Goal: Obtain resource: Download file/media

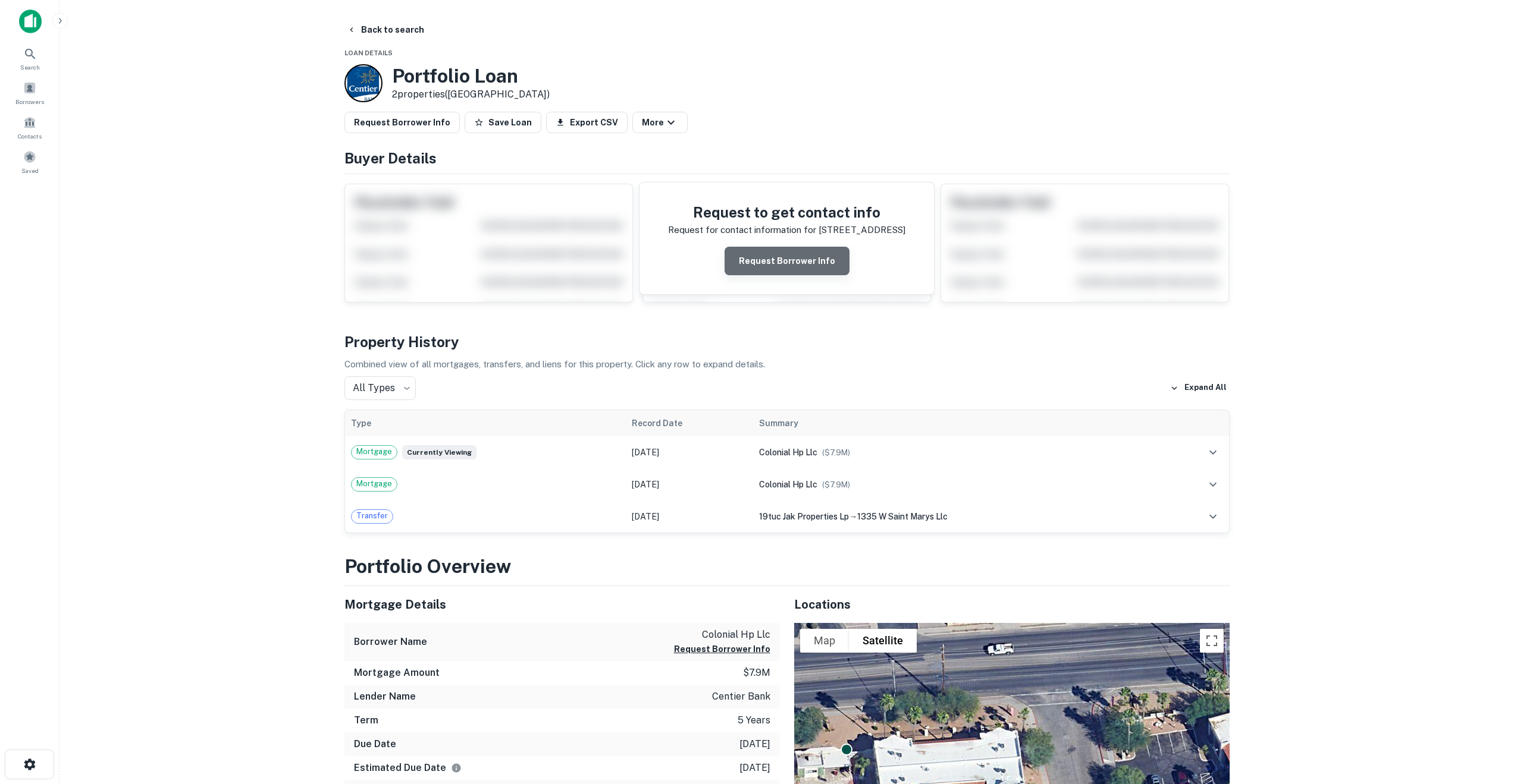
click at [793, 263] on button "Request Borrower Info" at bounding box center [787, 260] width 125 height 28
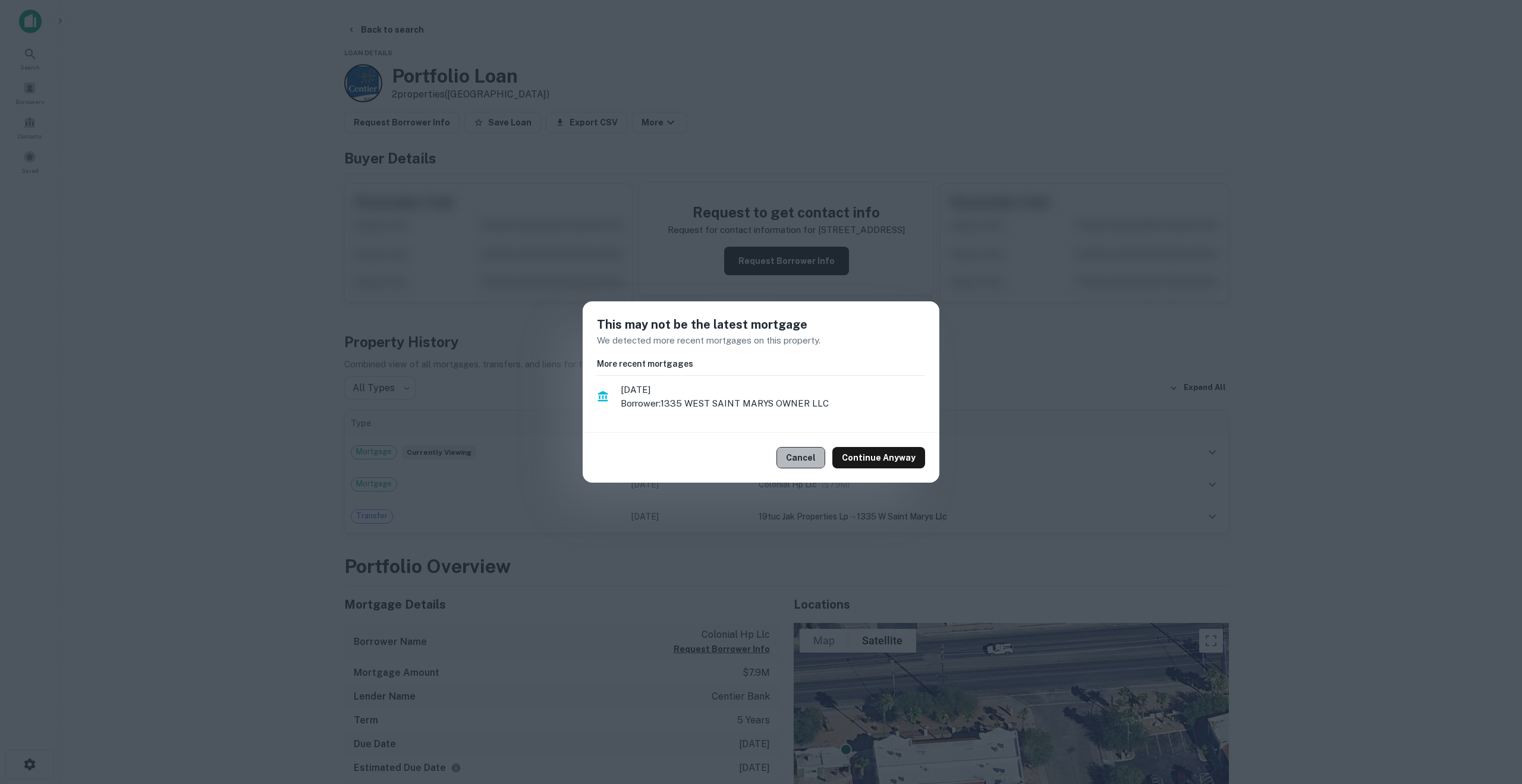
click at [806, 455] on button "Cancel" at bounding box center [800, 458] width 49 height 21
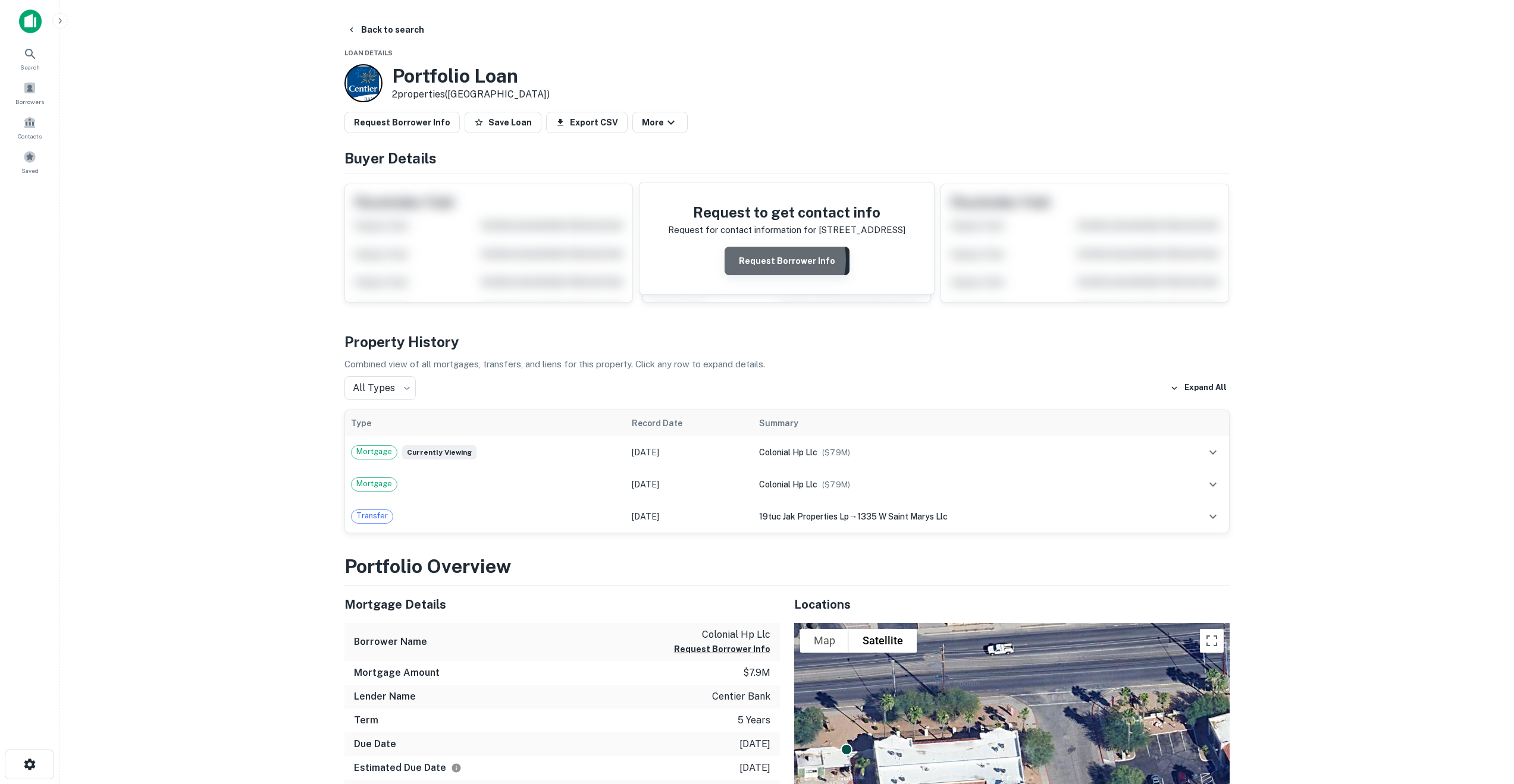
click at [778, 260] on button "Request Borrower Info" at bounding box center [787, 260] width 125 height 28
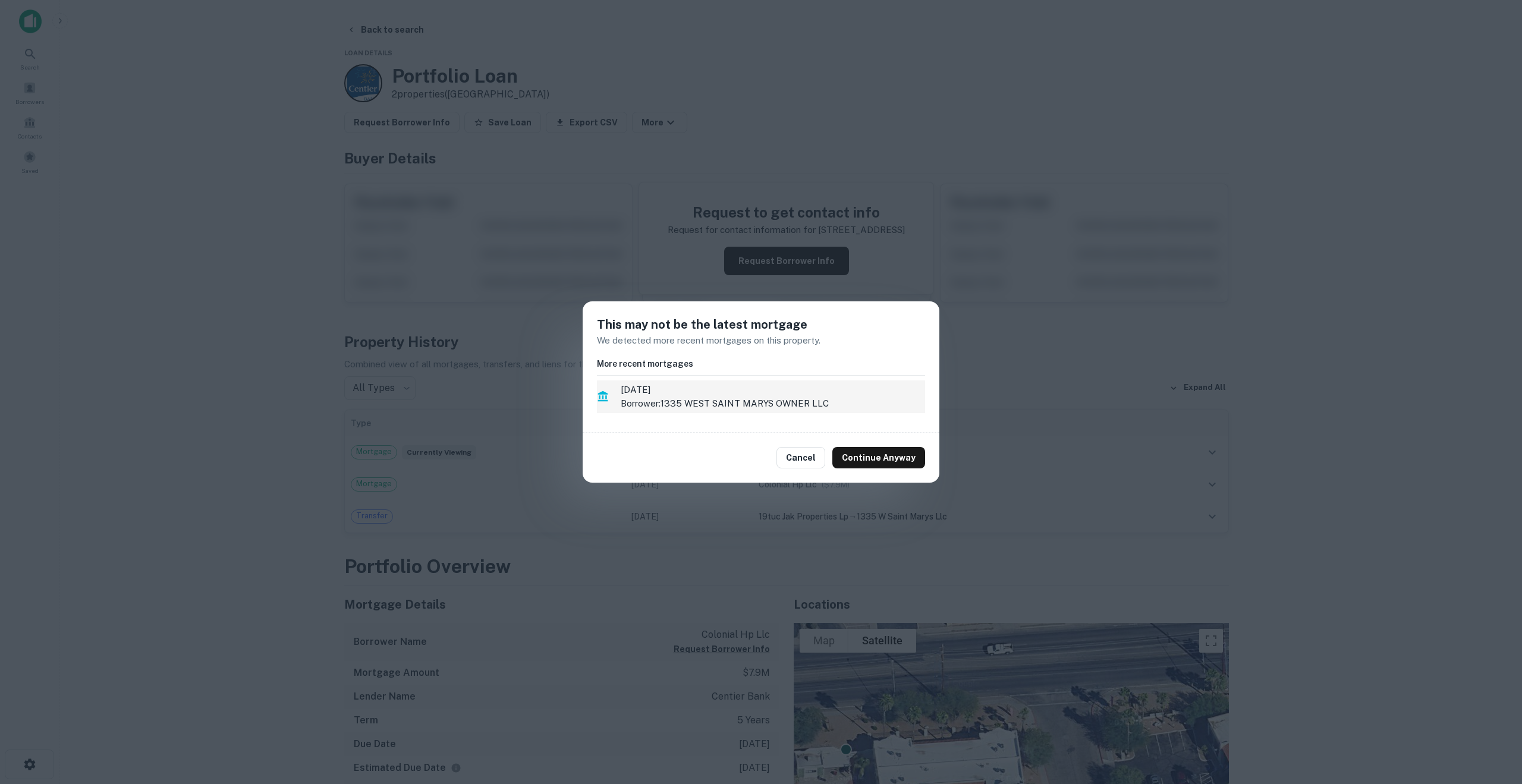
click at [651, 397] on p "Borrower: 1335 WEST SAINT MARYS OWNER LLC" at bounding box center [772, 404] width 304 height 15
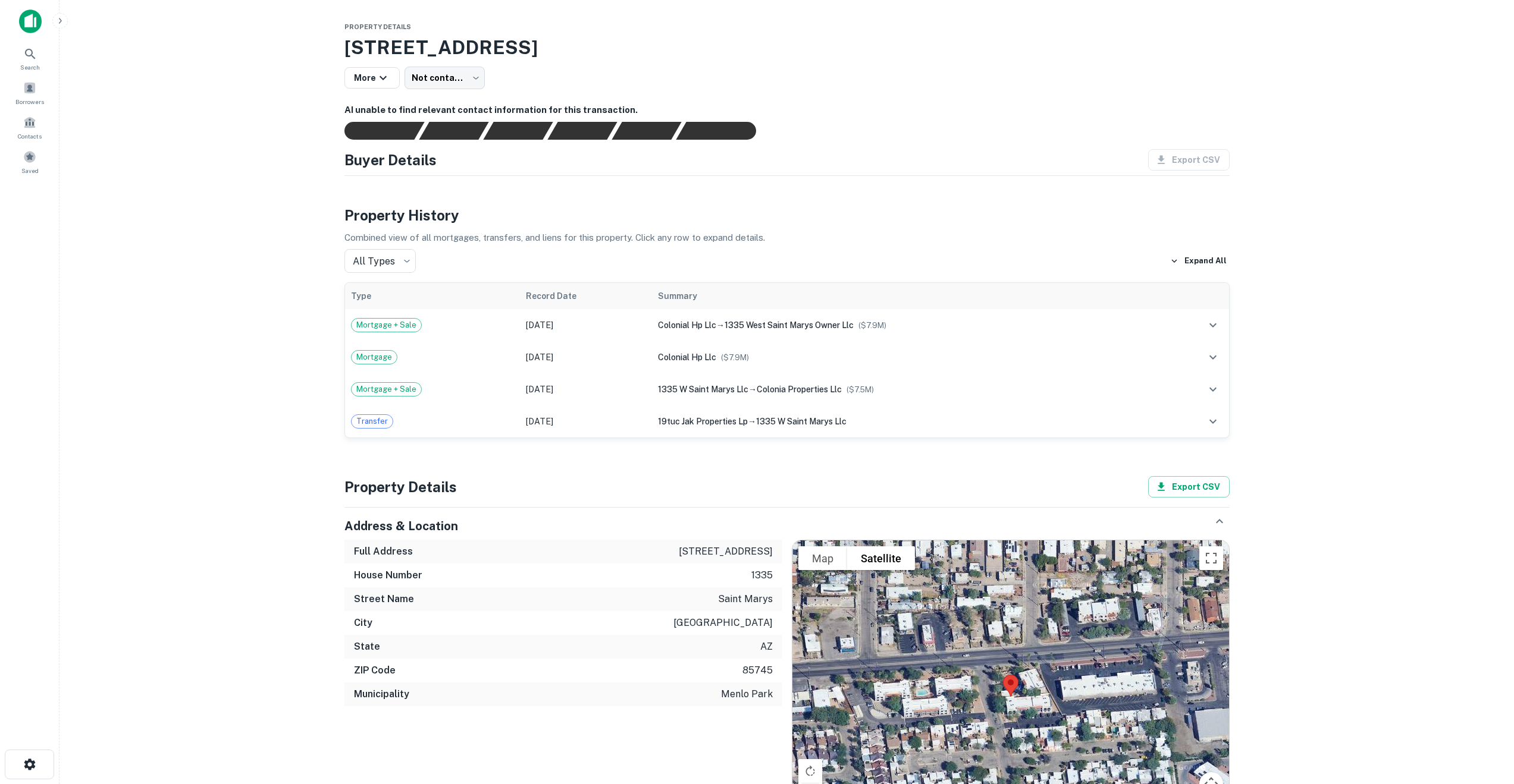
click at [652, 397] on td "1335 w saint marys llc → colonia properties llc ($ 7.5M )" at bounding box center [905, 389] width 508 height 32
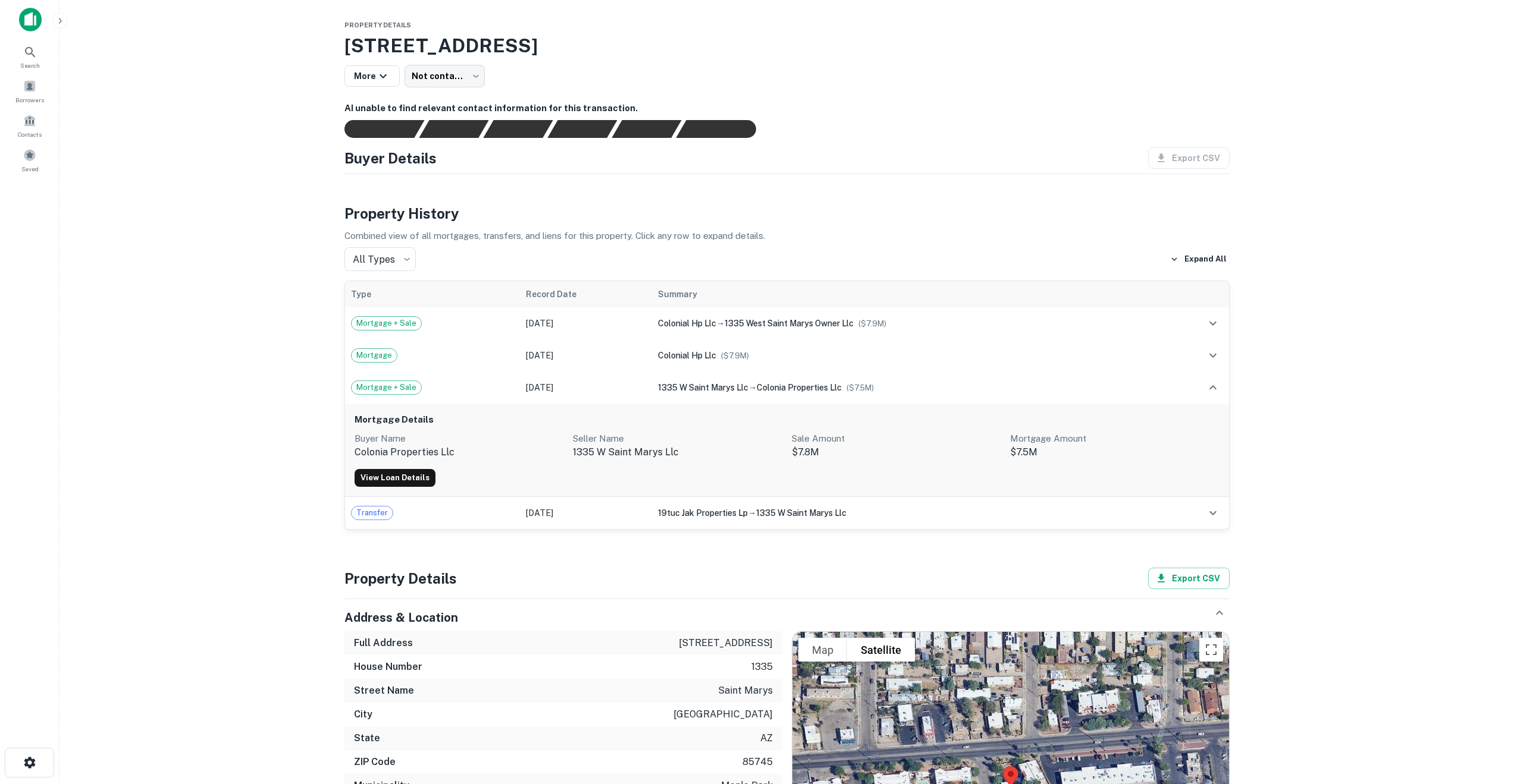
scroll to position [1, 0]
click at [372, 329] on span "Mortgage + Sale" at bounding box center [386, 324] width 69 height 12
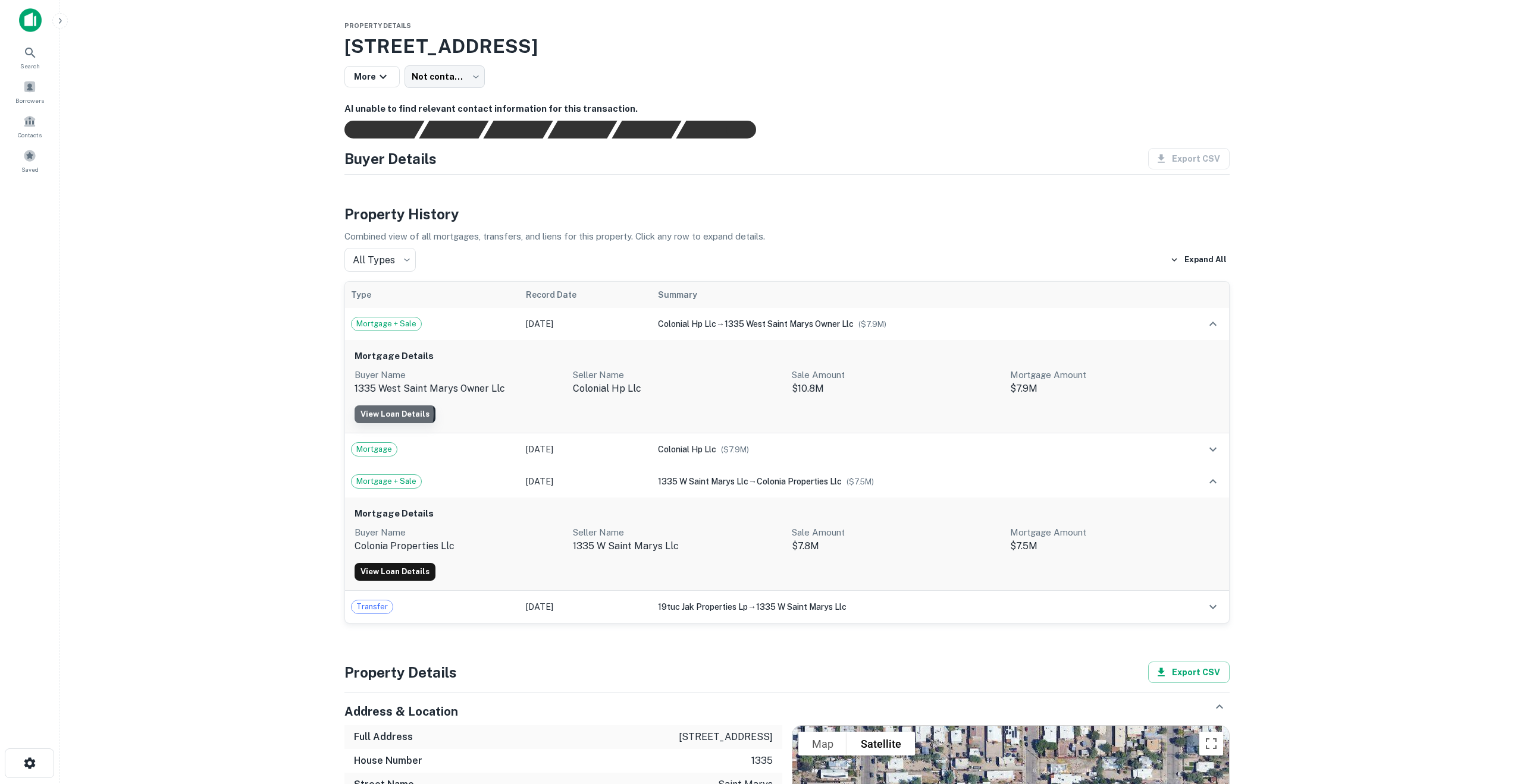
click at [390, 414] on link "View Loan Details" at bounding box center [395, 414] width 81 height 18
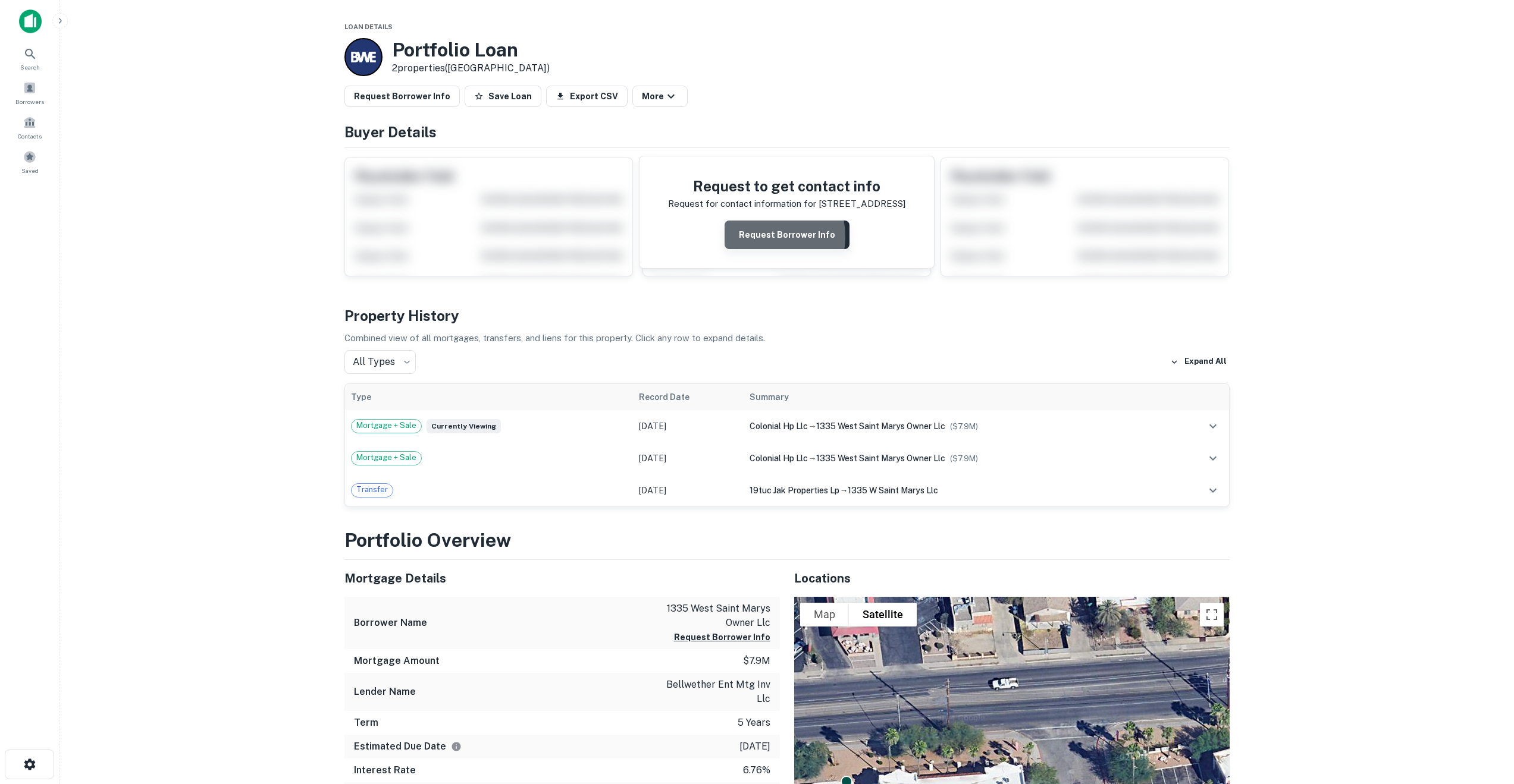
click at [766, 236] on button "Request Borrower Info" at bounding box center [787, 234] width 125 height 28
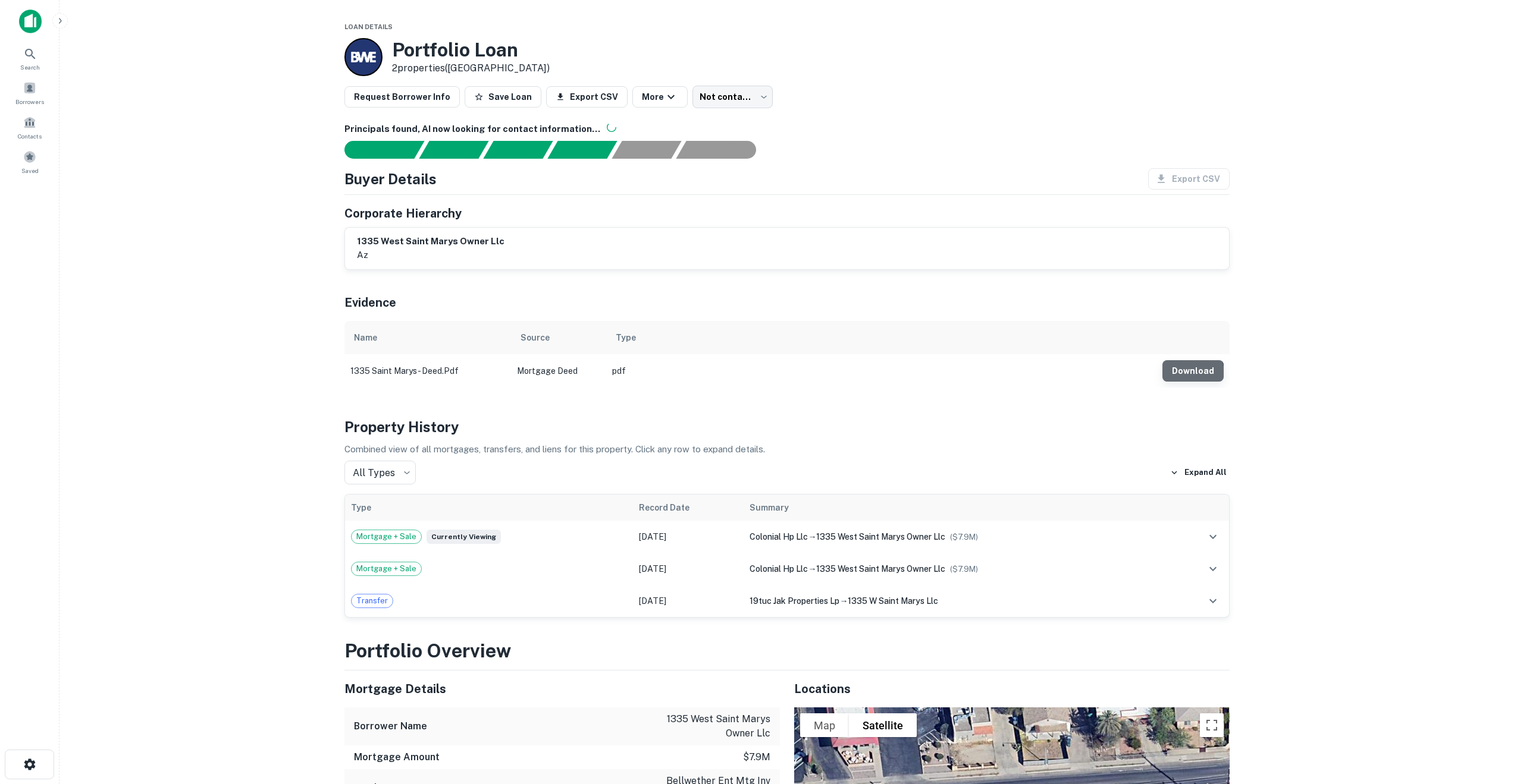
click at [1194, 375] on button "Download" at bounding box center [1193, 370] width 61 height 21
